Goal: Task Accomplishment & Management: Use online tool/utility

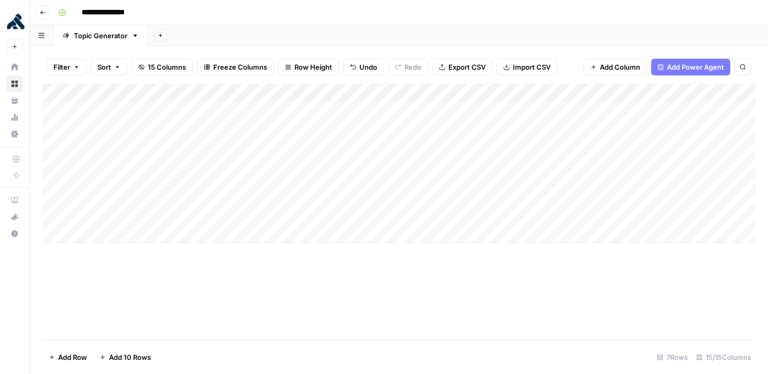
click at [104, 238] on div "Add Column" at bounding box center [398, 163] width 713 height 159
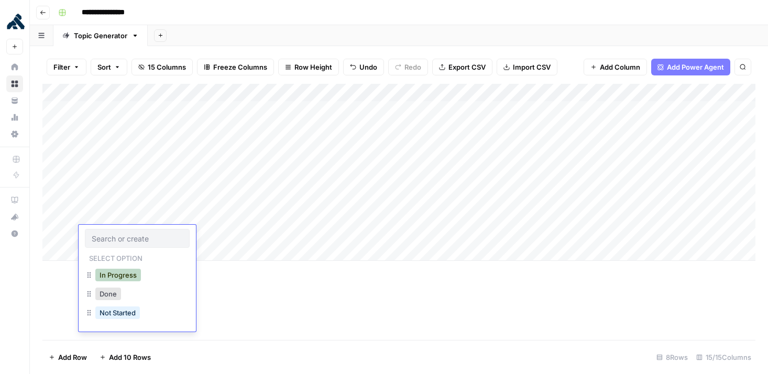
click at [133, 276] on button "In Progress" at bounding box center [118, 275] width 46 height 13
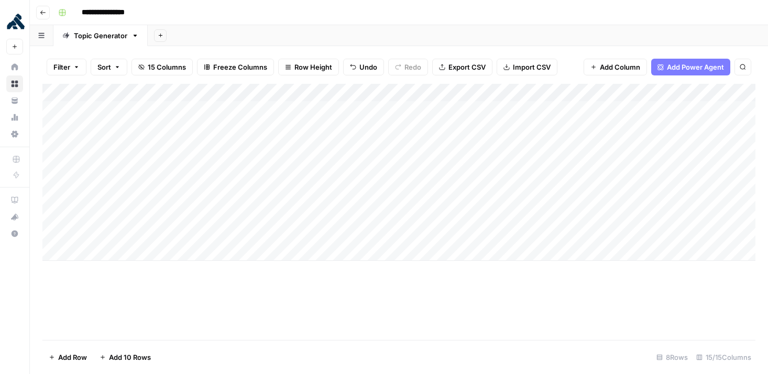
click at [195, 235] on div "Add Column" at bounding box center [398, 172] width 713 height 177
type textarea "**********"
click at [299, 293] on div "Add Column" at bounding box center [398, 212] width 713 height 256
click at [284, 235] on div "Add Column" at bounding box center [398, 172] width 713 height 177
type textarea "**********"
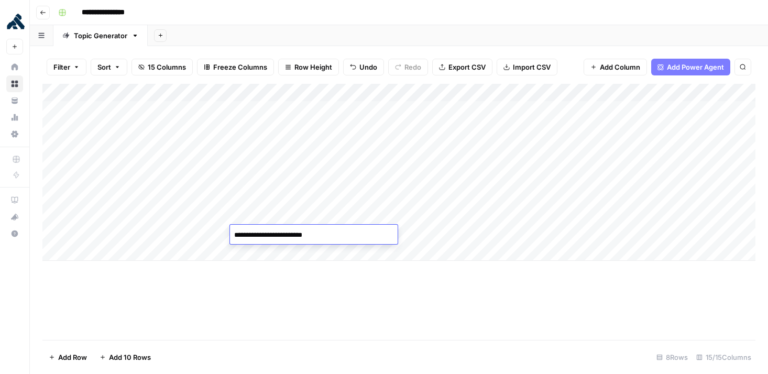
click at [349, 315] on div "Add Column" at bounding box center [398, 212] width 713 height 256
click at [370, 236] on div "Add Column" at bounding box center [398, 172] width 713 height 177
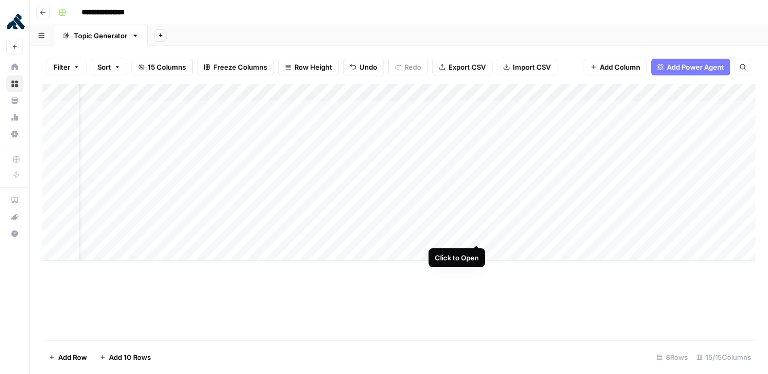
click at [479, 232] on div "Add Column" at bounding box center [398, 172] width 713 height 177
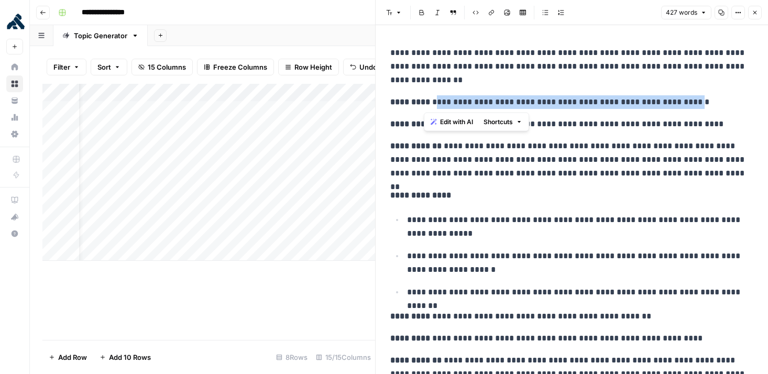
drag, startPoint x: 425, startPoint y: 102, endPoint x: 691, endPoint y: 105, distance: 266.1
click at [691, 105] on p "**********" at bounding box center [571, 102] width 363 height 14
copy p "**********"
click at [330, 256] on div "Add Column" at bounding box center [208, 181] width 333 height 195
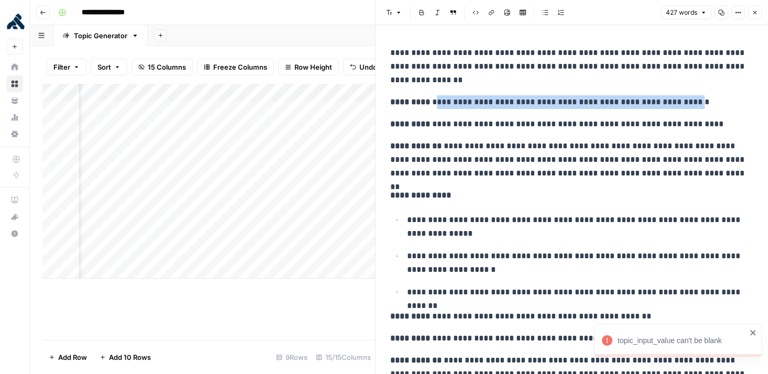
click at [756, 9] on icon "button" at bounding box center [755, 12] width 6 height 6
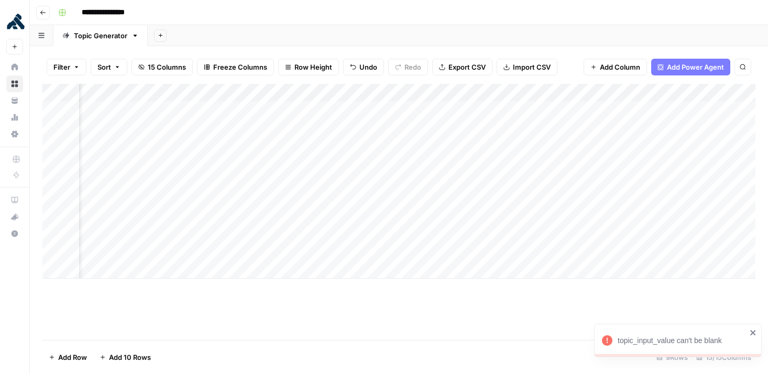
click at [514, 232] on div "Add Column" at bounding box center [398, 181] width 713 height 195
click at [514, 232] on textarea at bounding box center [552, 235] width 168 height 15
type textarea "**********"
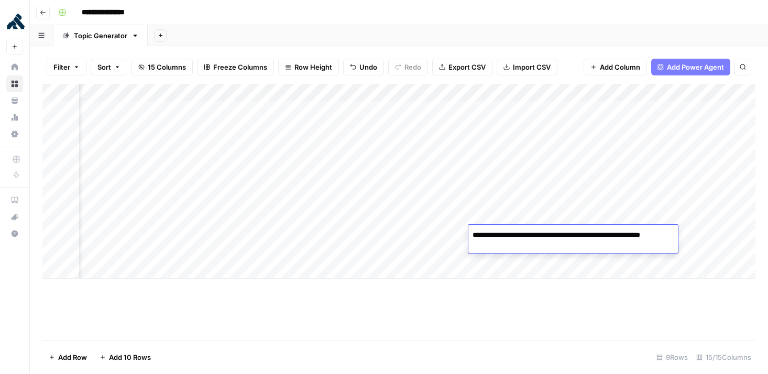
click at [434, 259] on div "Add Column" at bounding box center [398, 181] width 713 height 195
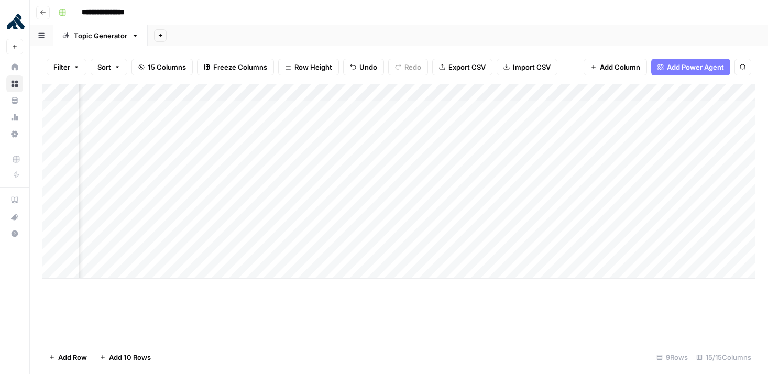
click at [462, 235] on div "Add Column" at bounding box center [398, 181] width 713 height 195
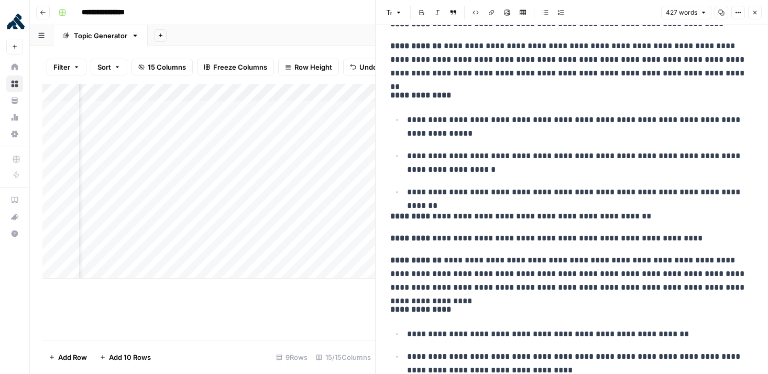
scroll to position [102, 0]
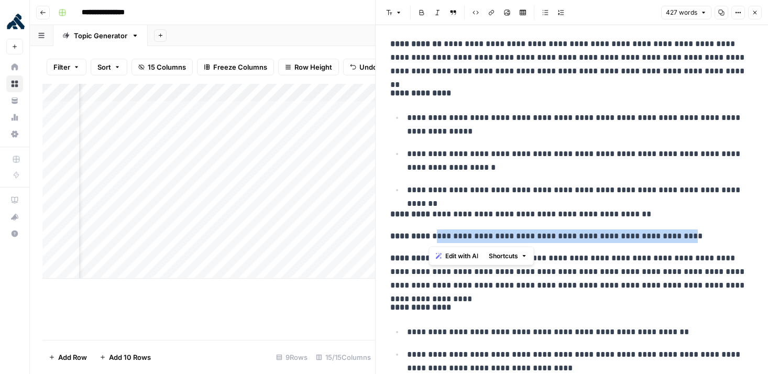
drag, startPoint x: 660, startPoint y: 232, endPoint x: 430, endPoint y: 238, distance: 229.5
click at [430, 238] on p "**********" at bounding box center [571, 236] width 363 height 14
copy p "**********"
click at [752, 13] on icon "button" at bounding box center [755, 12] width 6 height 6
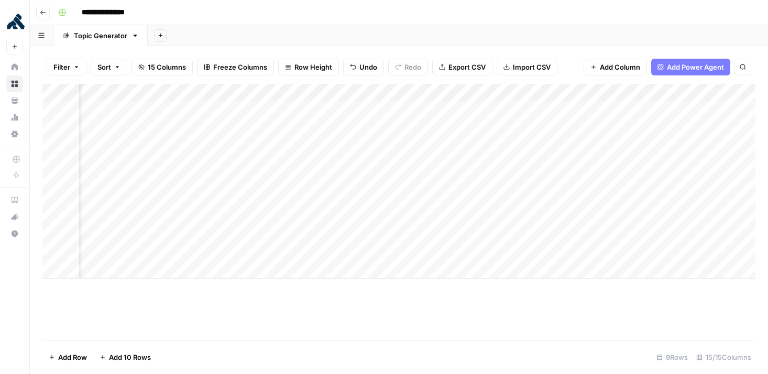
click at [591, 233] on div "Add Column" at bounding box center [398, 181] width 713 height 195
type textarea "**********"
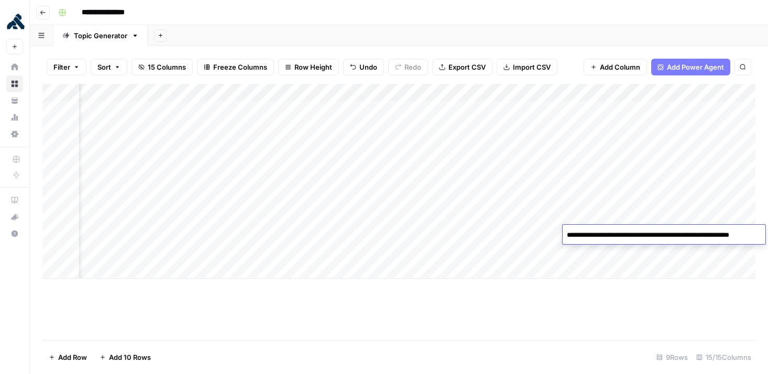
click at [585, 280] on div "Add Column" at bounding box center [398, 212] width 713 height 256
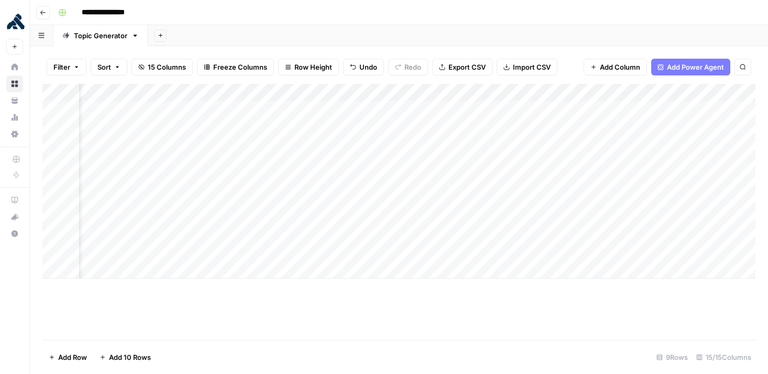
click at [707, 233] on div "Add Column" at bounding box center [398, 181] width 713 height 195
click at [457, 234] on div "Add Column" at bounding box center [398, 181] width 713 height 195
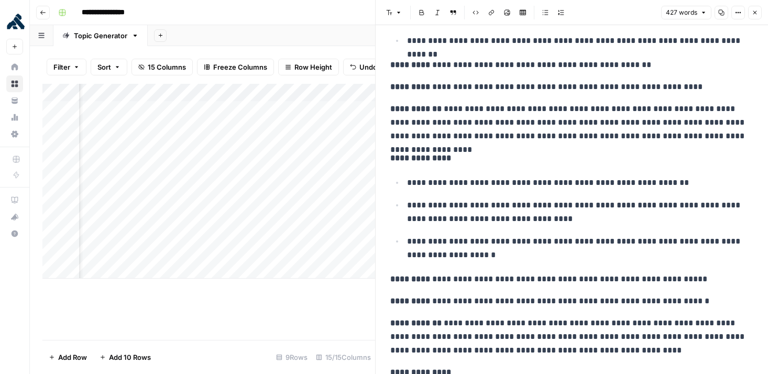
scroll to position [252, 0]
drag, startPoint x: 473, startPoint y: 261, endPoint x: 450, endPoint y: 256, distance: 23.1
click at [450, 256] on div "**********" at bounding box center [572, 254] width 376 height 928
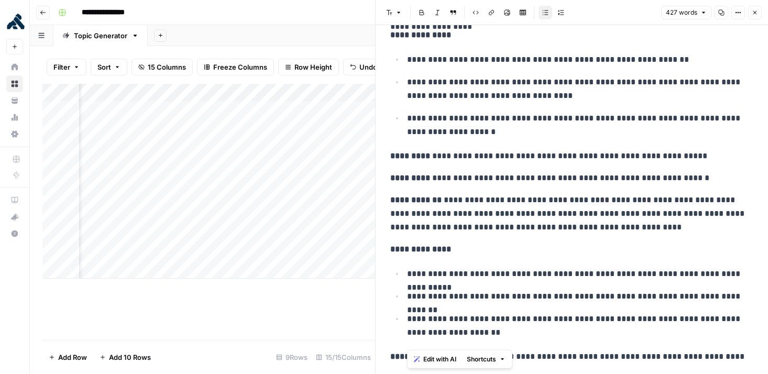
scroll to position [362, 0]
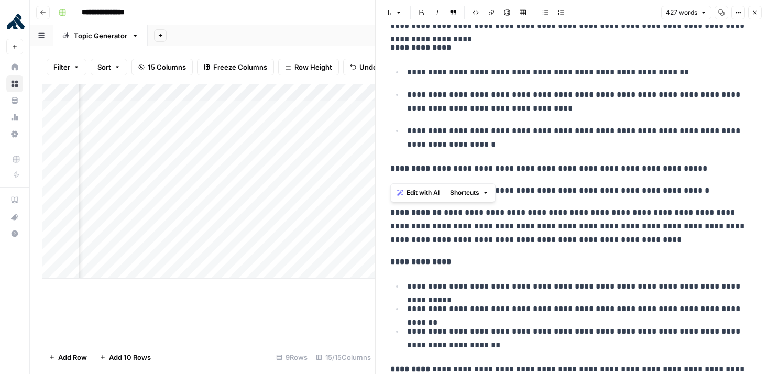
drag, startPoint x: 491, startPoint y: 298, endPoint x: 389, endPoint y: 218, distance: 129.5
click at [389, 218] on div "**********" at bounding box center [572, 144] width 376 height 928
copy div "**********"
click at [756, 14] on icon "button" at bounding box center [755, 12] width 6 height 6
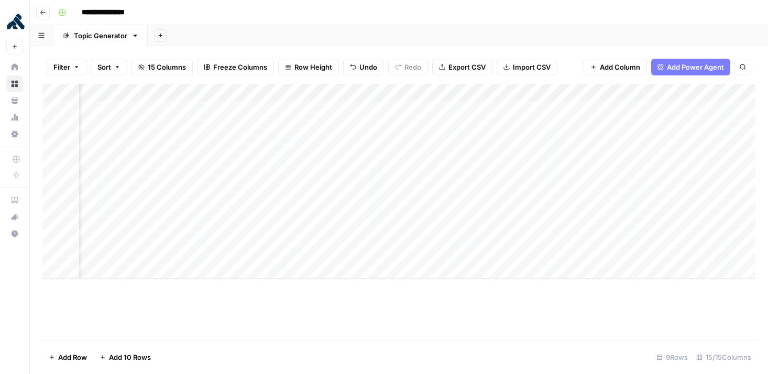
click at [679, 235] on div "Add Column" at bounding box center [398, 181] width 713 height 195
type textarea "**********"
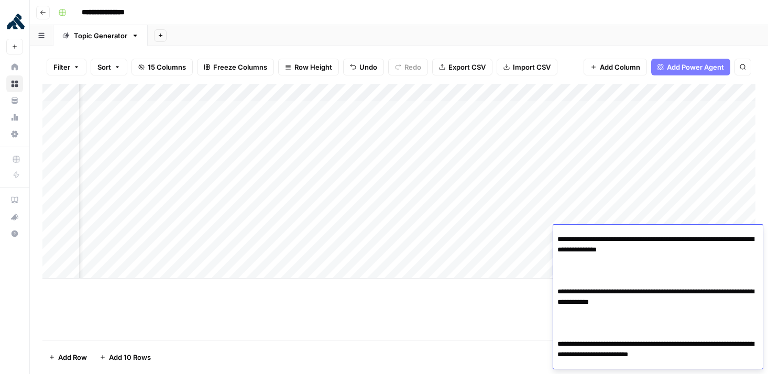
click at [485, 314] on div "Add Column" at bounding box center [398, 212] width 713 height 256
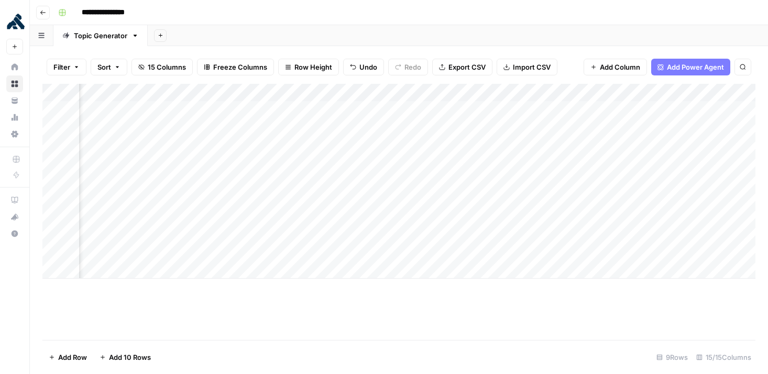
scroll to position [0, 257]
click at [587, 235] on div "Add Column" at bounding box center [398, 181] width 713 height 195
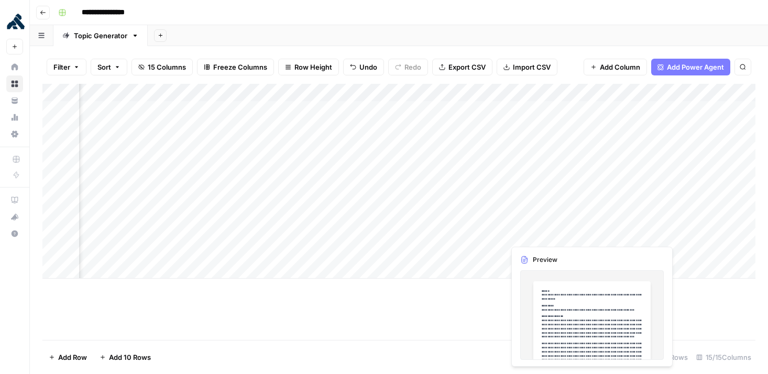
click at [589, 236] on div "Add Column" at bounding box center [398, 181] width 713 height 195
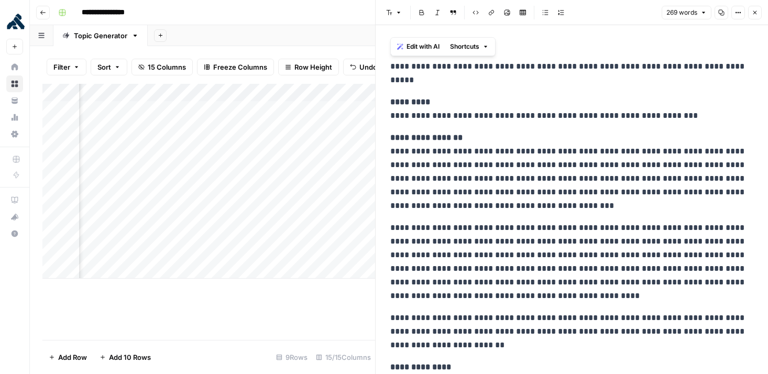
drag, startPoint x: 669, startPoint y: 250, endPoint x: 382, endPoint y: 60, distance: 343.9
click at [382, 60] on div "**********" at bounding box center [572, 340] width 392 height 630
copy div "**********"
click at [757, 10] on icon "button" at bounding box center [755, 12] width 6 height 6
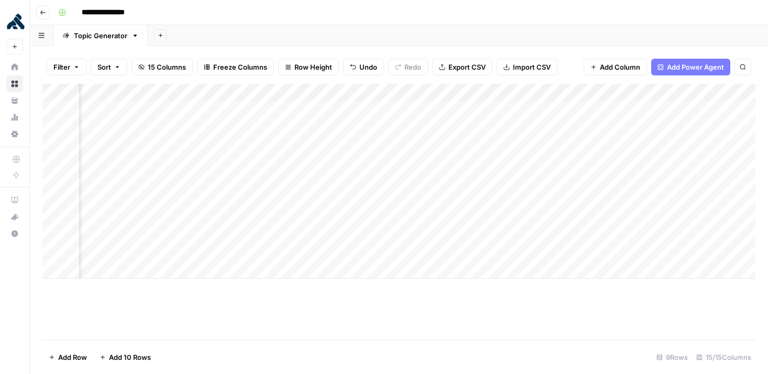
scroll to position [0, 483]
click at [523, 235] on div "Add Column" at bounding box center [398, 181] width 713 height 195
type textarea "**********"
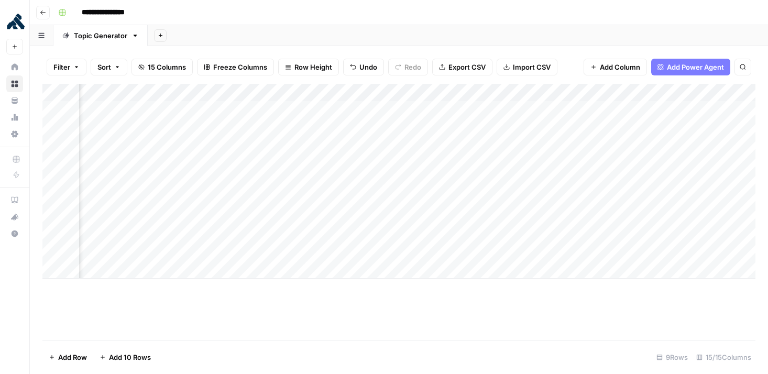
click at [749, 310] on div "Add Column" at bounding box center [398, 212] width 713 height 256
click at [641, 235] on div "Add Column" at bounding box center [398, 181] width 713 height 195
click at [505, 233] on div "Add Column" at bounding box center [398, 181] width 713 height 195
click at [525, 258] on div "Add Column" at bounding box center [398, 181] width 713 height 195
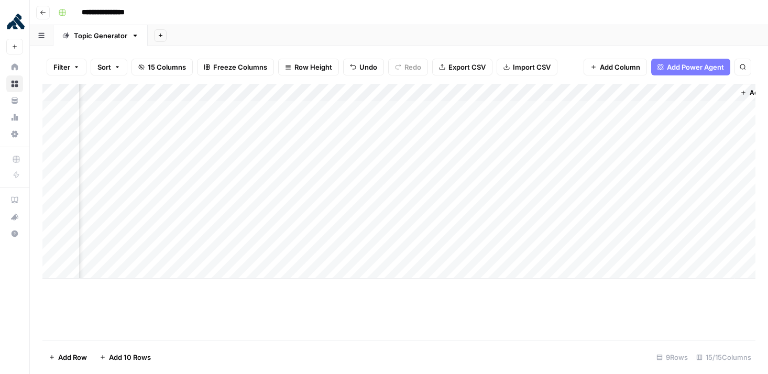
click at [514, 226] on div "Add Column" at bounding box center [398, 181] width 713 height 195
click at [514, 230] on div "Add Column" at bounding box center [398, 181] width 713 height 195
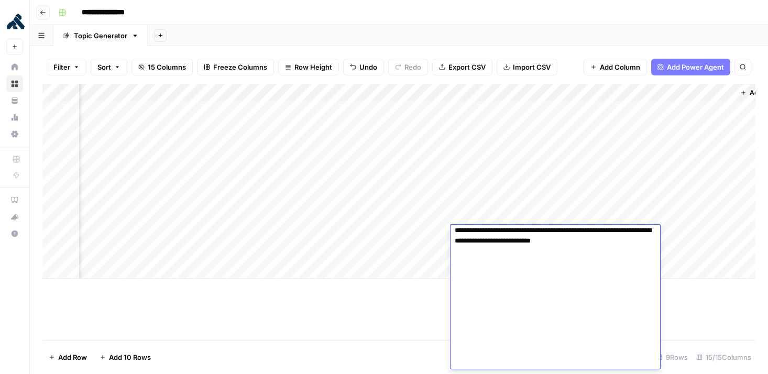
scroll to position [1473, 0]
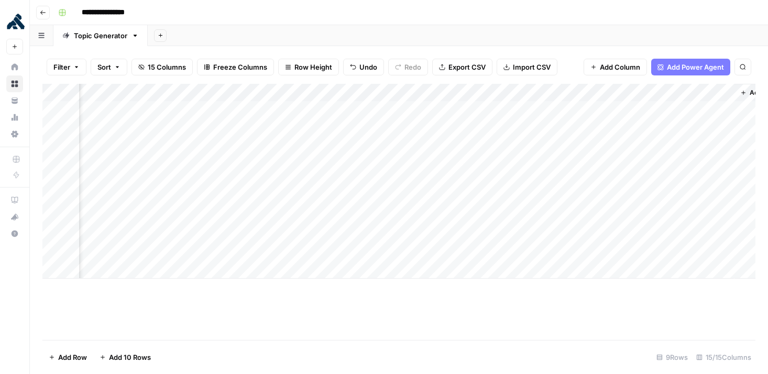
click at [712, 291] on div "Add Column" at bounding box center [398, 212] width 713 height 256
click at [592, 235] on div "Add Column" at bounding box center [398, 181] width 713 height 195
click at [723, 235] on div "Add Column" at bounding box center [398, 181] width 713 height 195
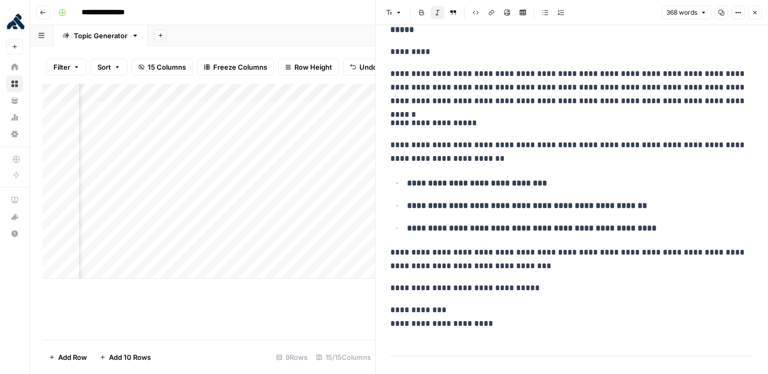
scroll to position [693, 0]
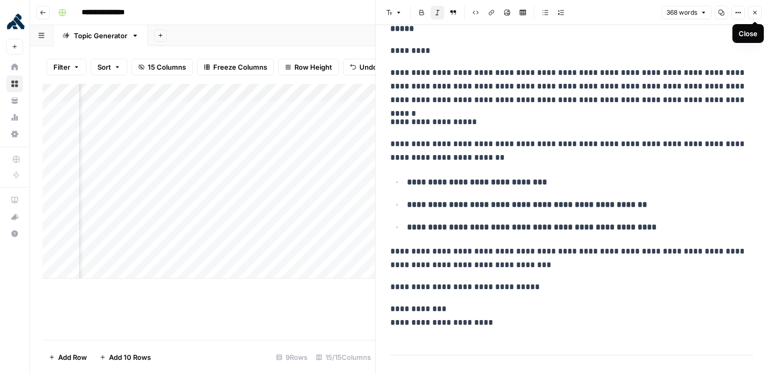
click at [757, 16] on button "Close" at bounding box center [755, 13] width 14 height 14
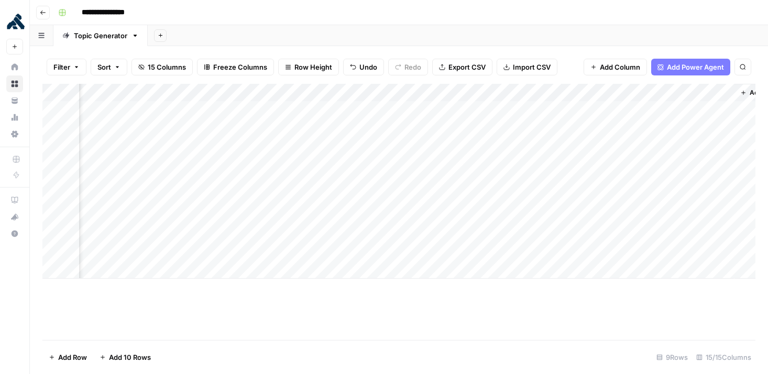
click at [42, 8] on button "Go back" at bounding box center [43, 13] width 14 height 14
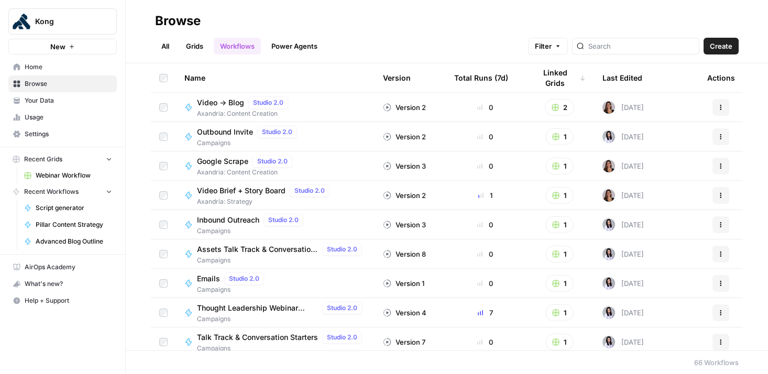
click at [30, 64] on span "Home" at bounding box center [68, 66] width 87 height 9
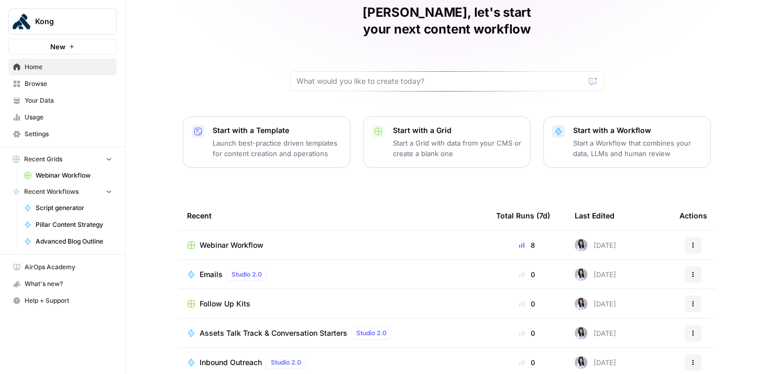
scroll to position [48, 0]
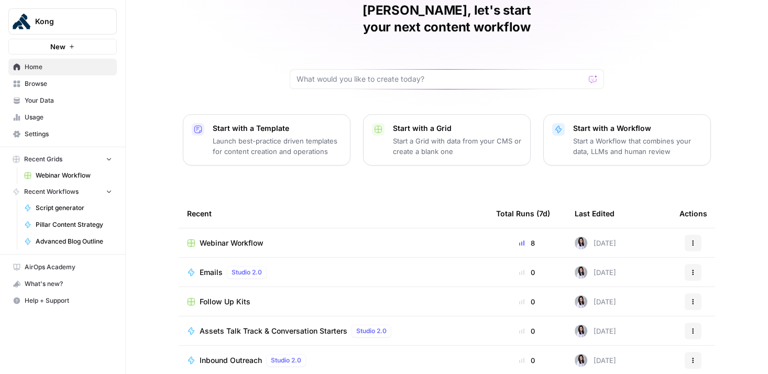
click at [217, 296] on span "Follow Up Kits" at bounding box center [225, 301] width 51 height 10
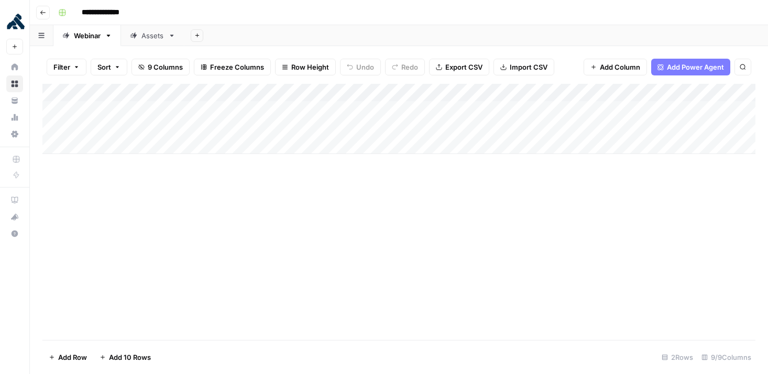
click at [217, 107] on div "Add Column" at bounding box center [398, 119] width 713 height 70
click at [211, 127] on div "Add Column" at bounding box center [398, 119] width 713 height 70
click at [192, 129] on div "Add Column" at bounding box center [398, 119] width 713 height 70
click at [192, 129] on textarea at bounding box center [257, 128] width 168 height 15
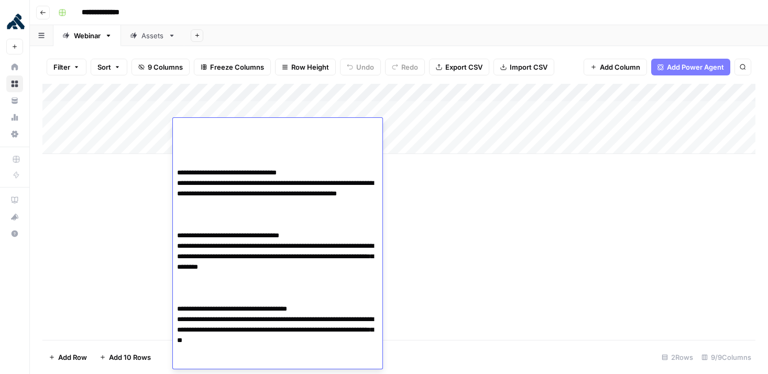
scroll to position [333, 0]
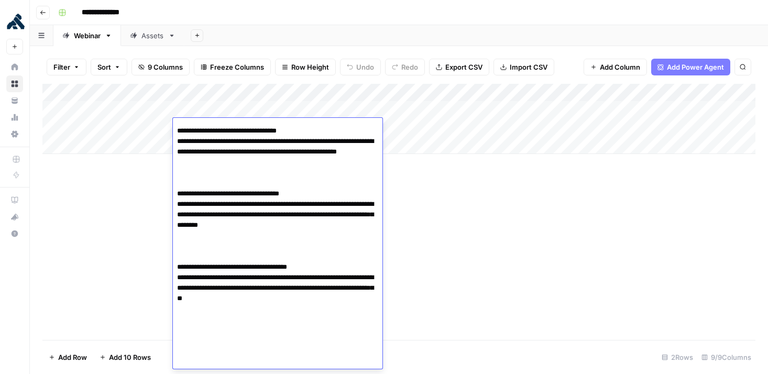
drag, startPoint x: 176, startPoint y: 160, endPoint x: 321, endPoint y: 366, distance: 251.9
click at [321, 366] on textarea at bounding box center [278, 78] width 210 height 580
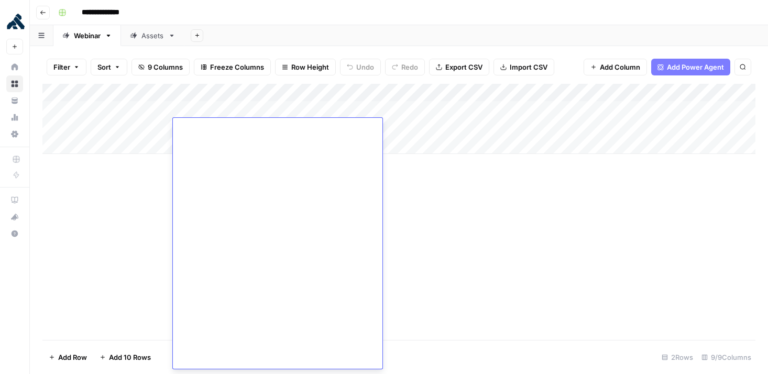
scroll to position [0, 0]
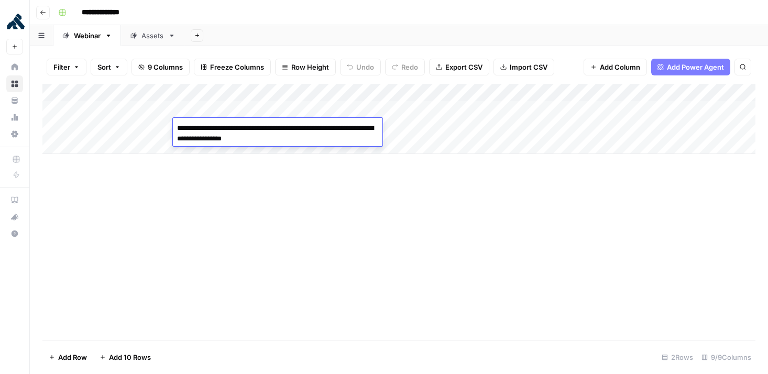
type textarea "**********"
click at [317, 206] on div "Add Column" at bounding box center [398, 212] width 713 height 256
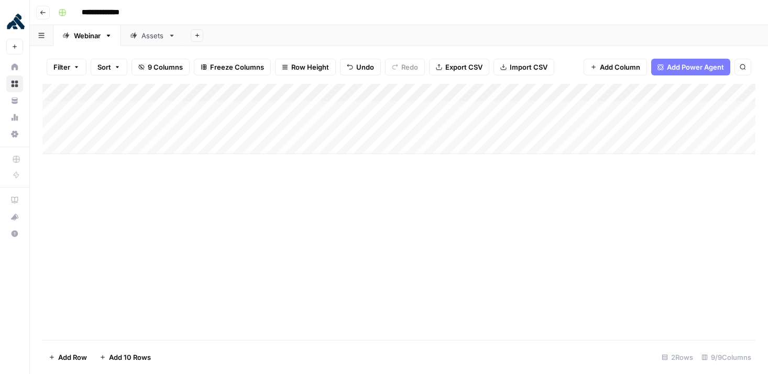
click at [316, 128] on div "Add Column" at bounding box center [398, 119] width 713 height 70
type textarea "**********"
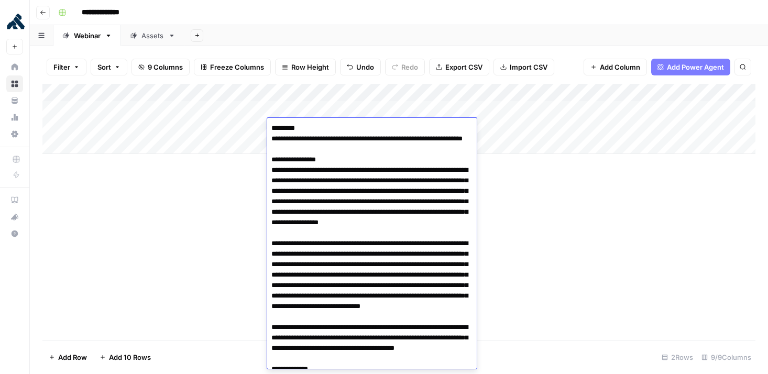
scroll to position [298, 0]
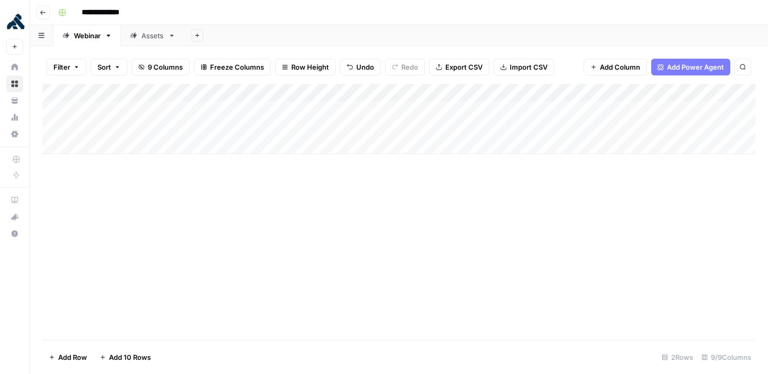
click at [561, 223] on div "Add Column" at bounding box center [398, 212] width 713 height 256
click at [280, 128] on div "Add Column" at bounding box center [398, 119] width 713 height 70
click at [304, 128] on div "Add Column" at bounding box center [398, 119] width 713 height 70
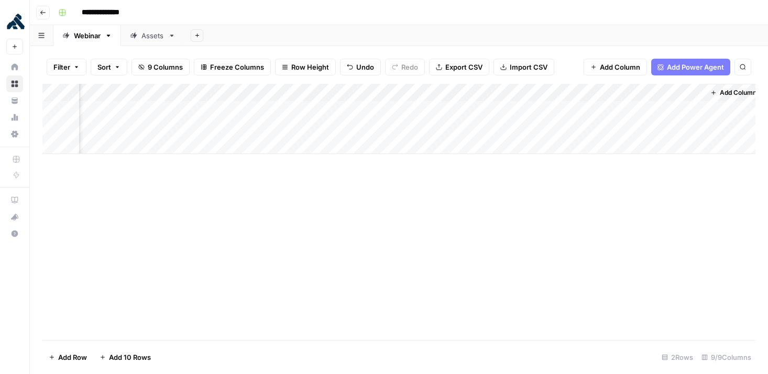
click at [304, 128] on div "Add Column" at bounding box center [398, 119] width 713 height 70
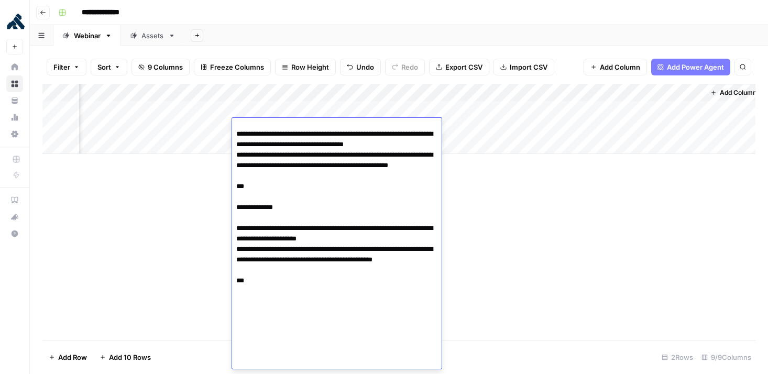
scroll to position [532, 0]
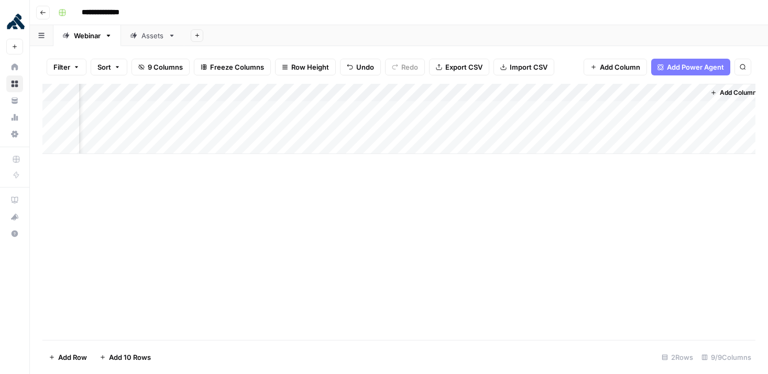
click at [527, 230] on div "Add Column" at bounding box center [398, 212] width 713 height 256
click at [368, 128] on div "Add Column" at bounding box center [398, 119] width 713 height 70
click at [498, 129] on div "Add Column" at bounding box center [398, 119] width 713 height 70
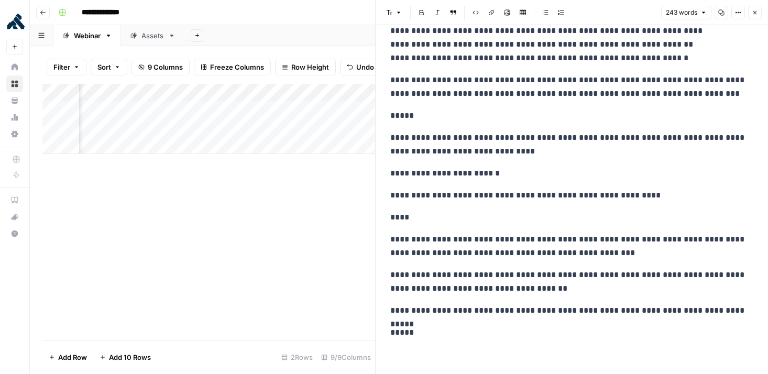
scroll to position [217, 0]
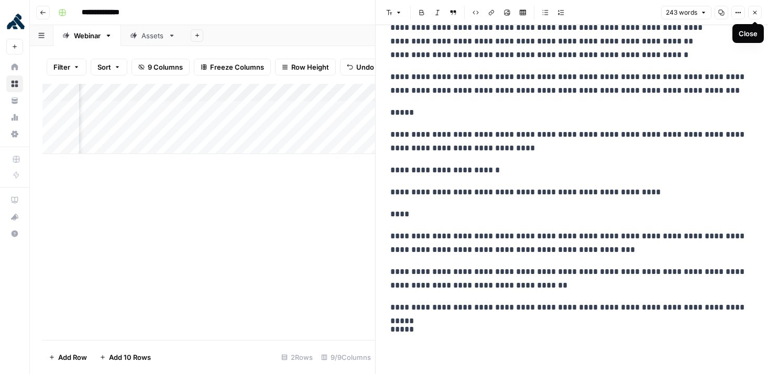
click at [757, 16] on button "Close" at bounding box center [755, 13] width 14 height 14
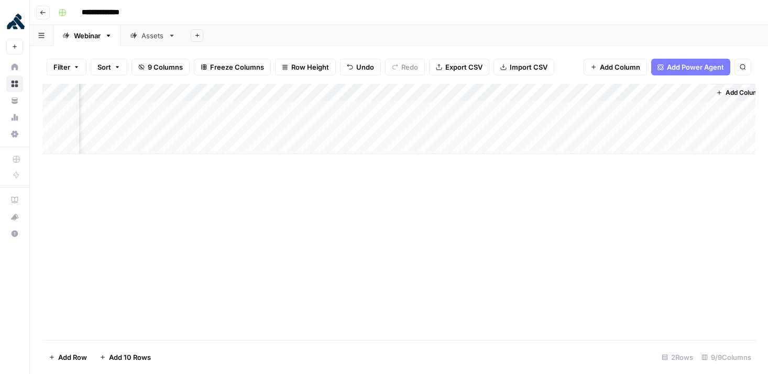
scroll to position [0, 218]
click at [569, 127] on div "Add Column" at bounding box center [398, 119] width 713 height 70
click at [700, 128] on div "Add Column" at bounding box center [398, 119] width 713 height 70
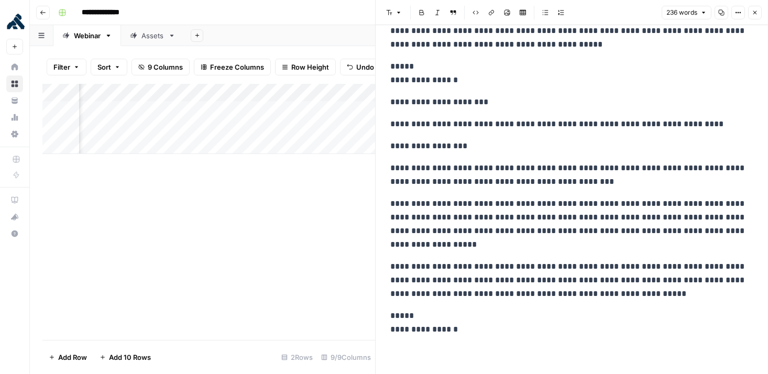
scroll to position [211, 0]
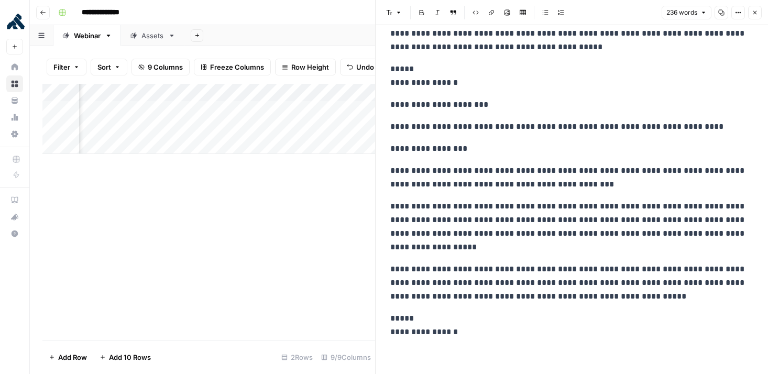
click at [154, 39] on div "Assets" at bounding box center [152, 35] width 23 height 10
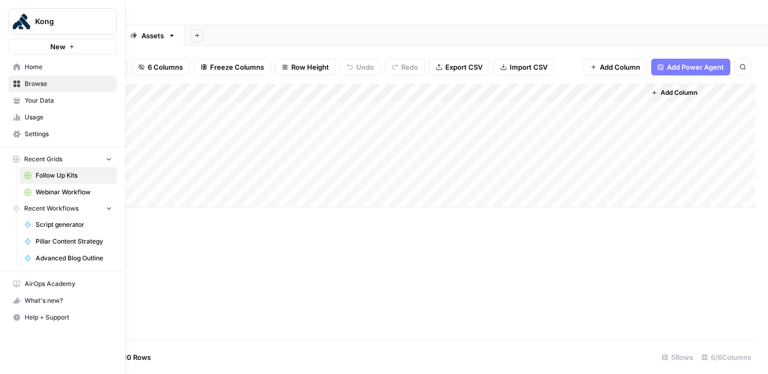
click at [37, 68] on span "Home" at bounding box center [68, 66] width 87 height 9
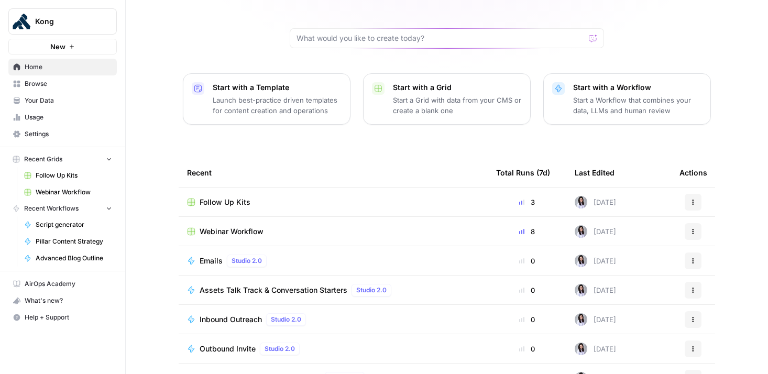
scroll to position [108, 0]
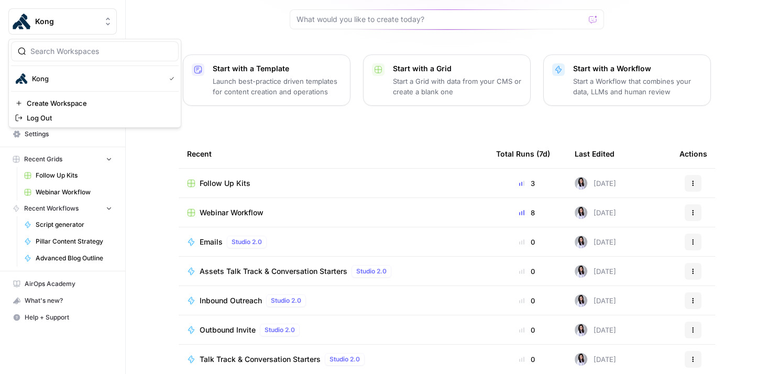
click at [48, 20] on span "Kong" at bounding box center [66, 21] width 63 height 10
click at [42, 78] on span "Kong" at bounding box center [96, 78] width 129 height 10
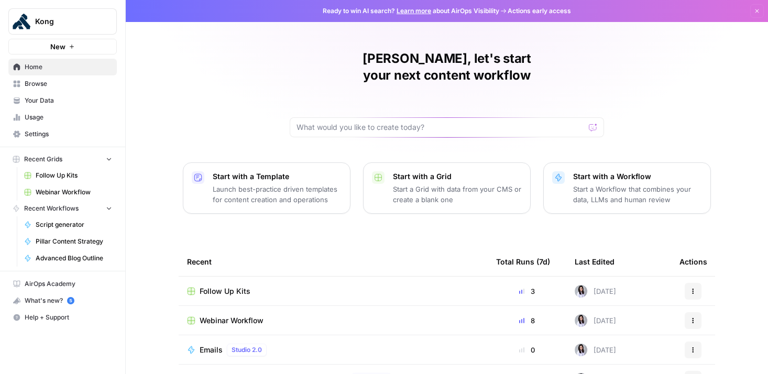
click at [52, 81] on span "Browse" at bounding box center [68, 83] width 87 height 9
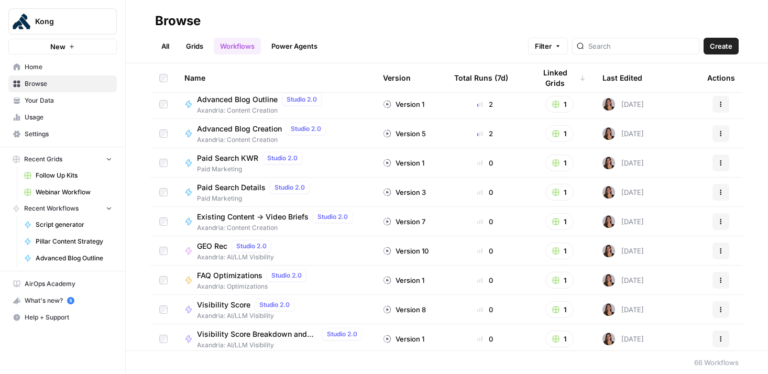
scroll to position [384, 0]
